Goal: Task Accomplishment & Management: Use online tool/utility

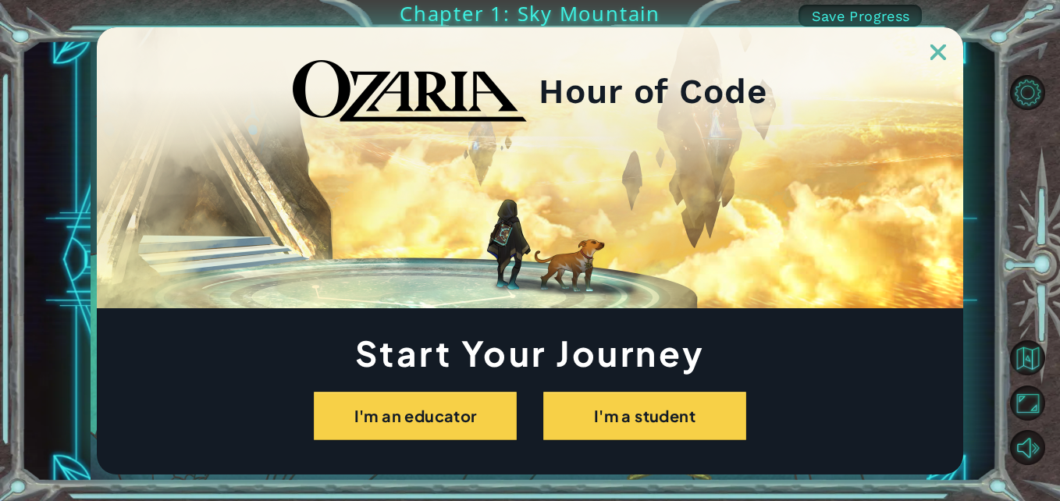
click at [931, 52] on img at bounding box center [939, 53] width 16 height 16
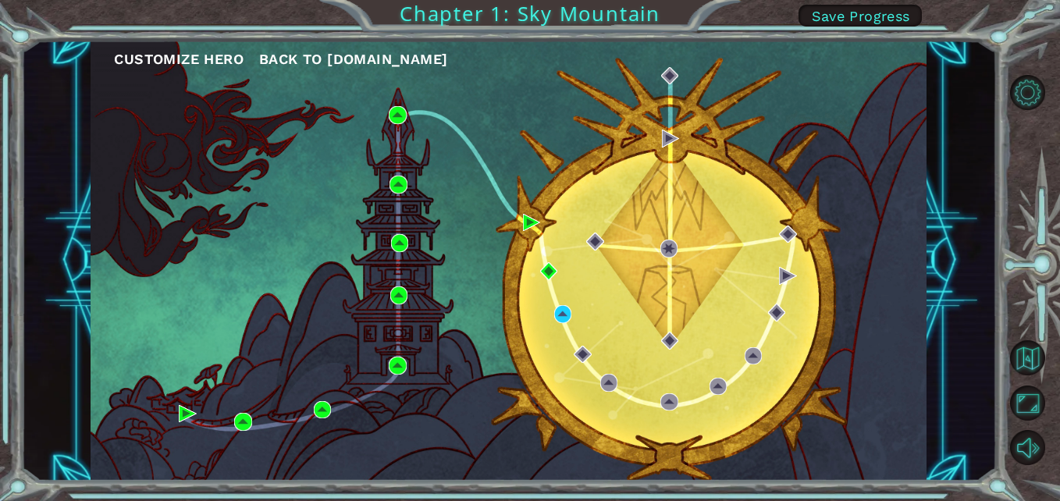
click at [850, 157] on div "Customize Hero Back to [DOMAIN_NAME]" at bounding box center [509, 260] width 836 height 441
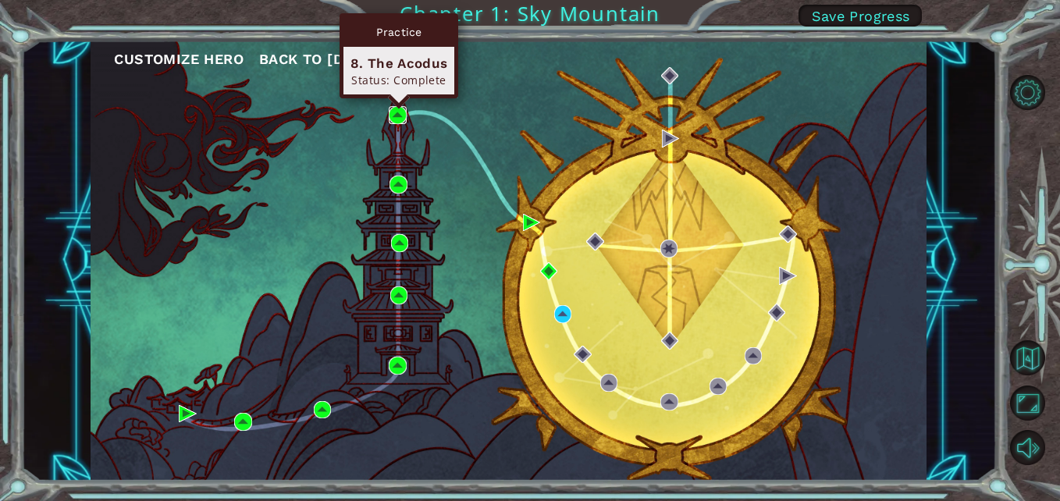
click at [395, 113] on img at bounding box center [397, 114] width 17 height 17
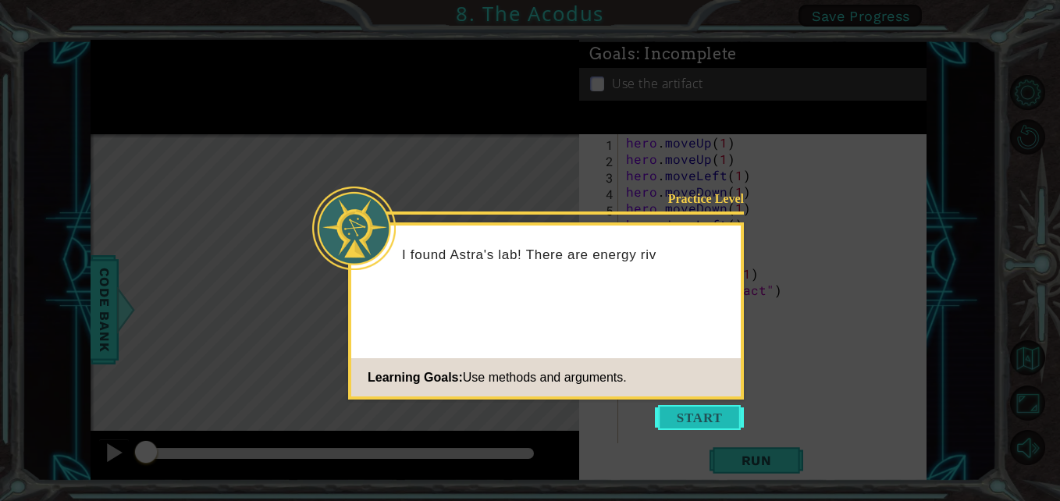
click at [723, 417] on button "Start" at bounding box center [699, 417] width 89 height 25
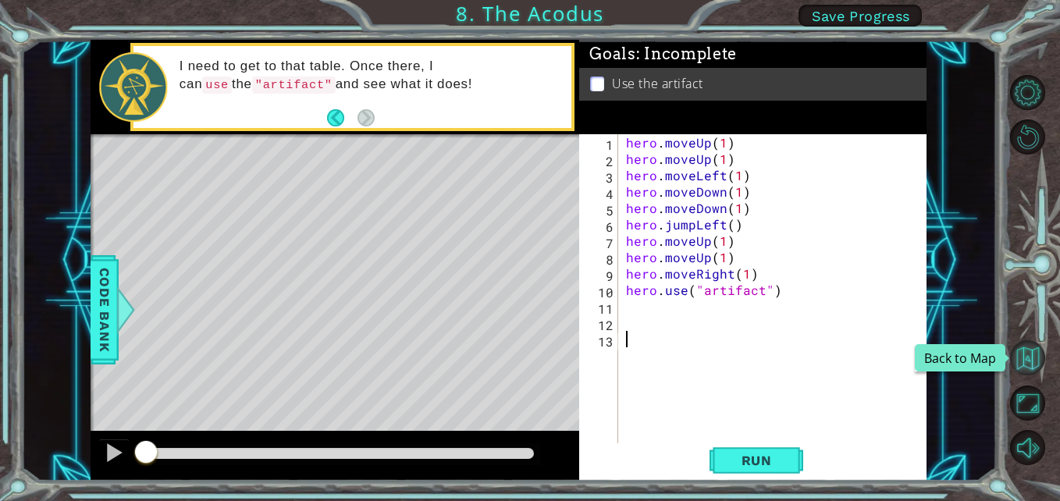
click at [1043, 359] on button "Back to Map" at bounding box center [1027, 357] width 35 height 35
